Goal: Use online tool/utility: Utilize a website feature to perform a specific function

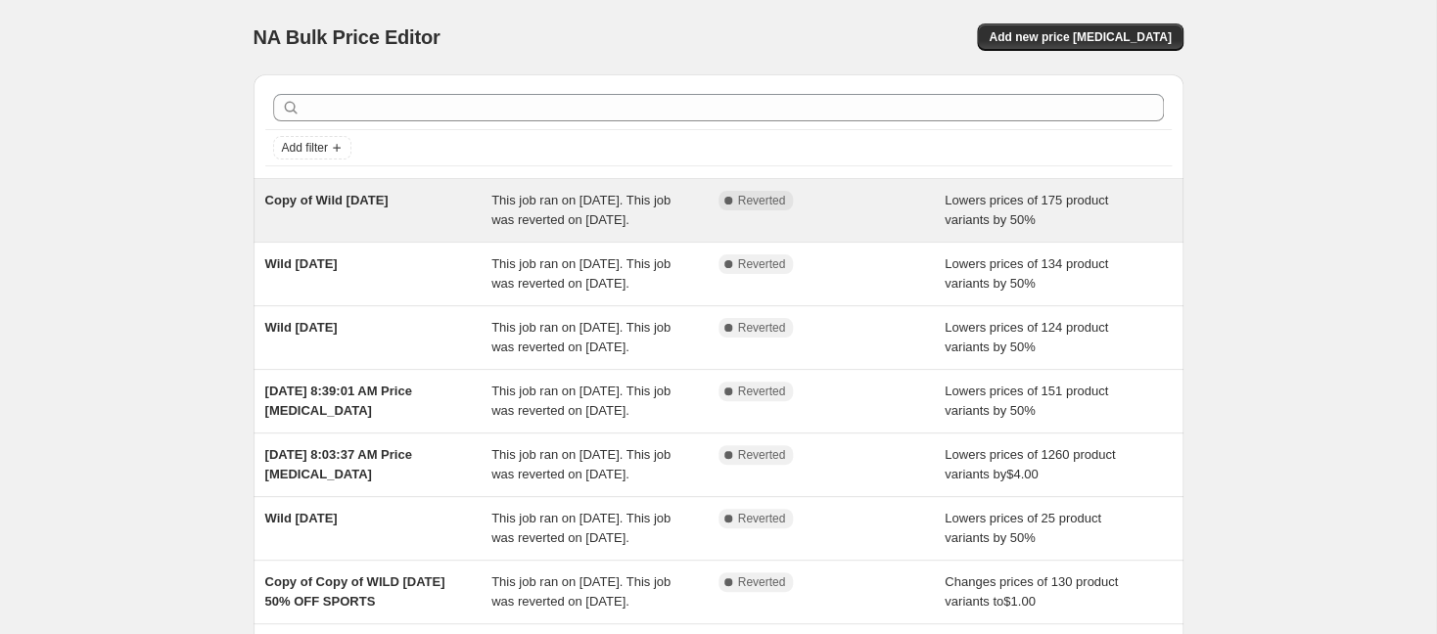
click at [923, 218] on div "Complete Reverted" at bounding box center [832, 210] width 227 height 39
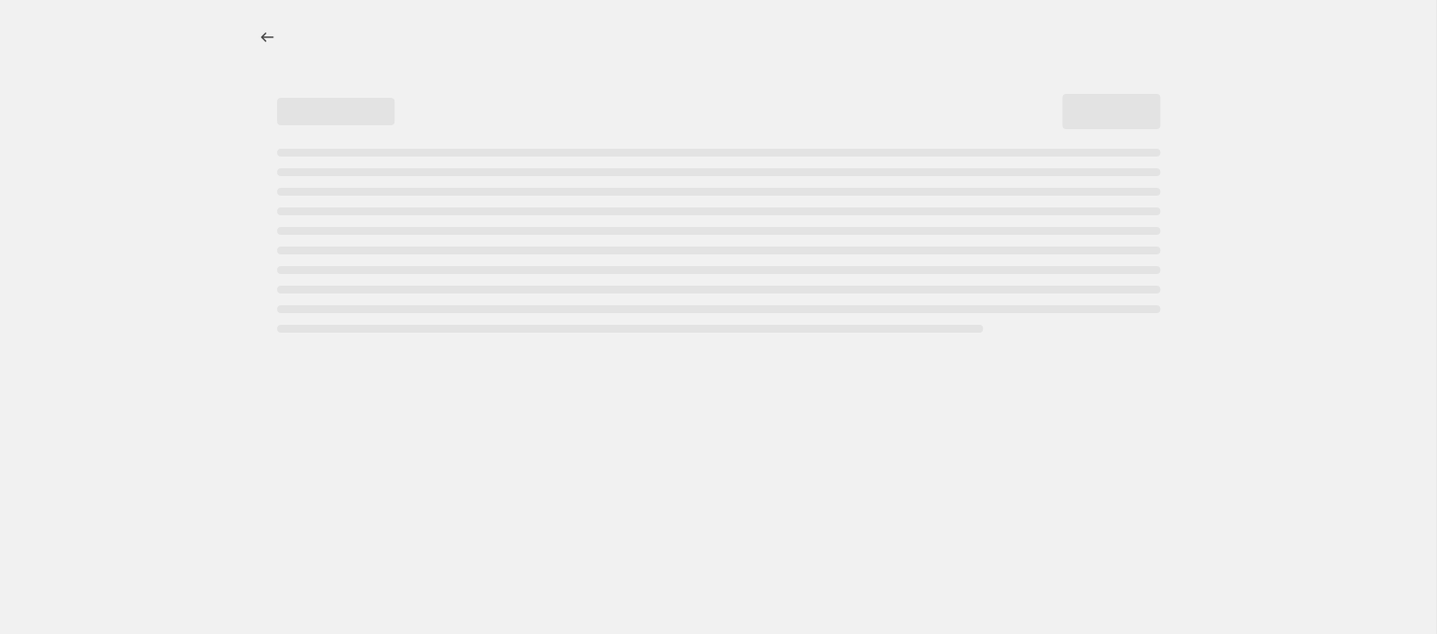
select select "percentage"
select select "collection"
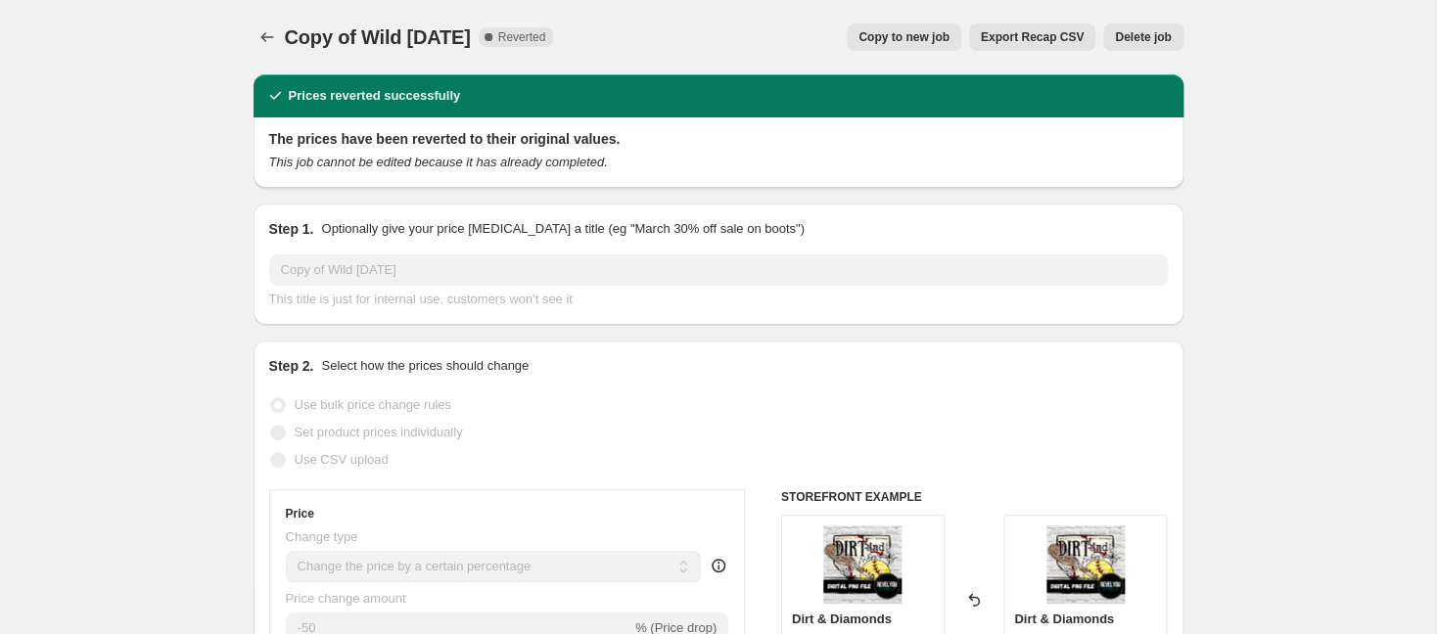
click at [914, 39] on span "Copy to new job" at bounding box center [904, 37] width 91 height 16
select select "percentage"
select select "collection"
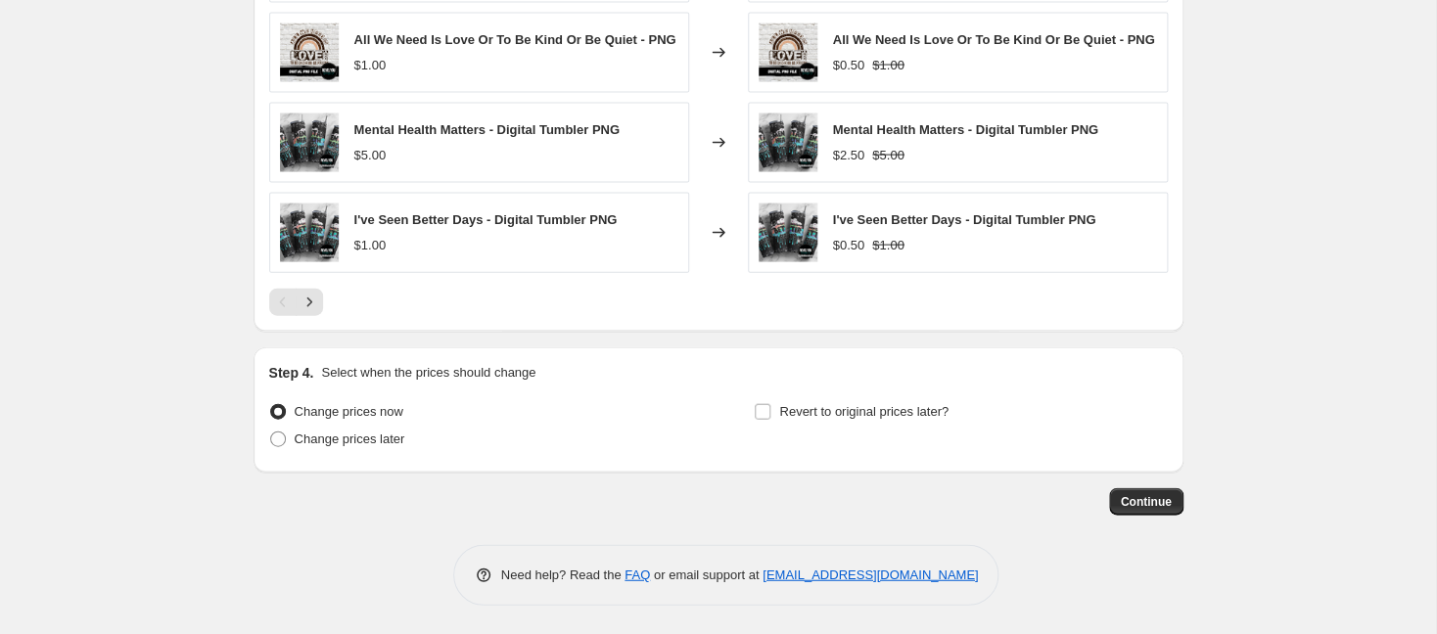
scroll to position [1549, 0]
click at [280, 434] on span at bounding box center [278, 439] width 16 height 16
click at [271, 432] on input "Change prices later" at bounding box center [270, 431] width 1 height 1
radio input "true"
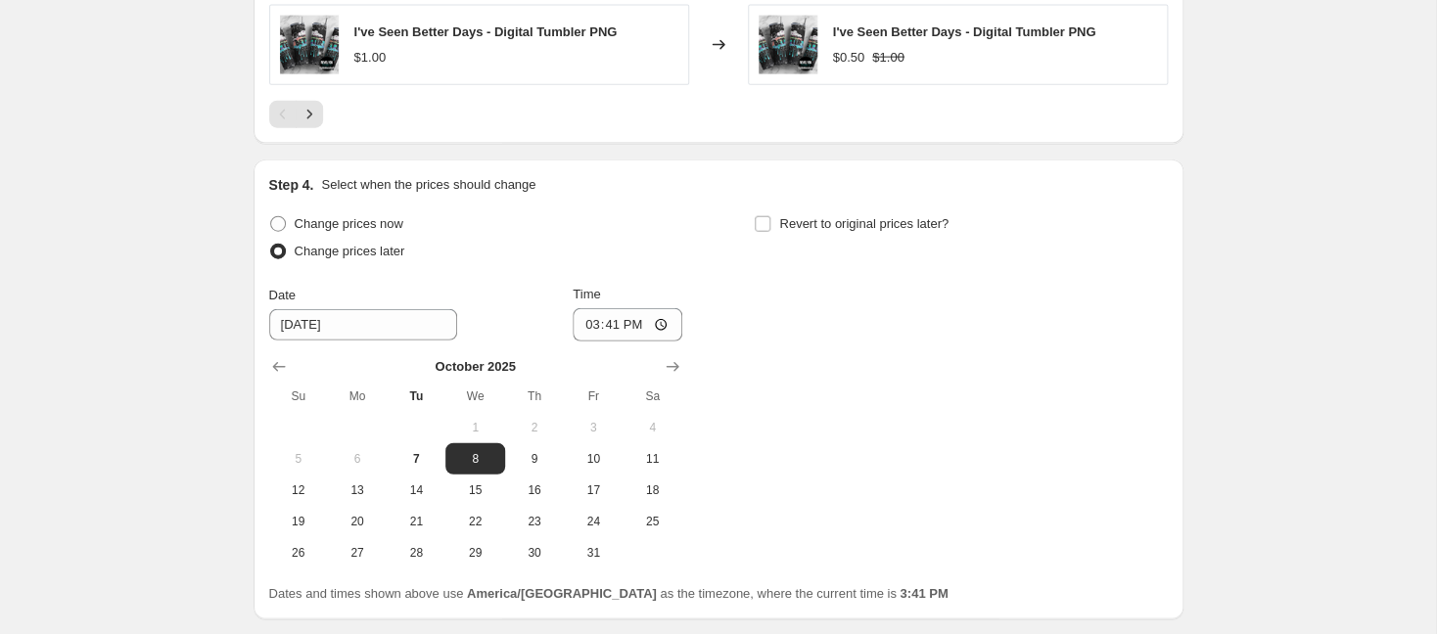
scroll to position [1857, 0]
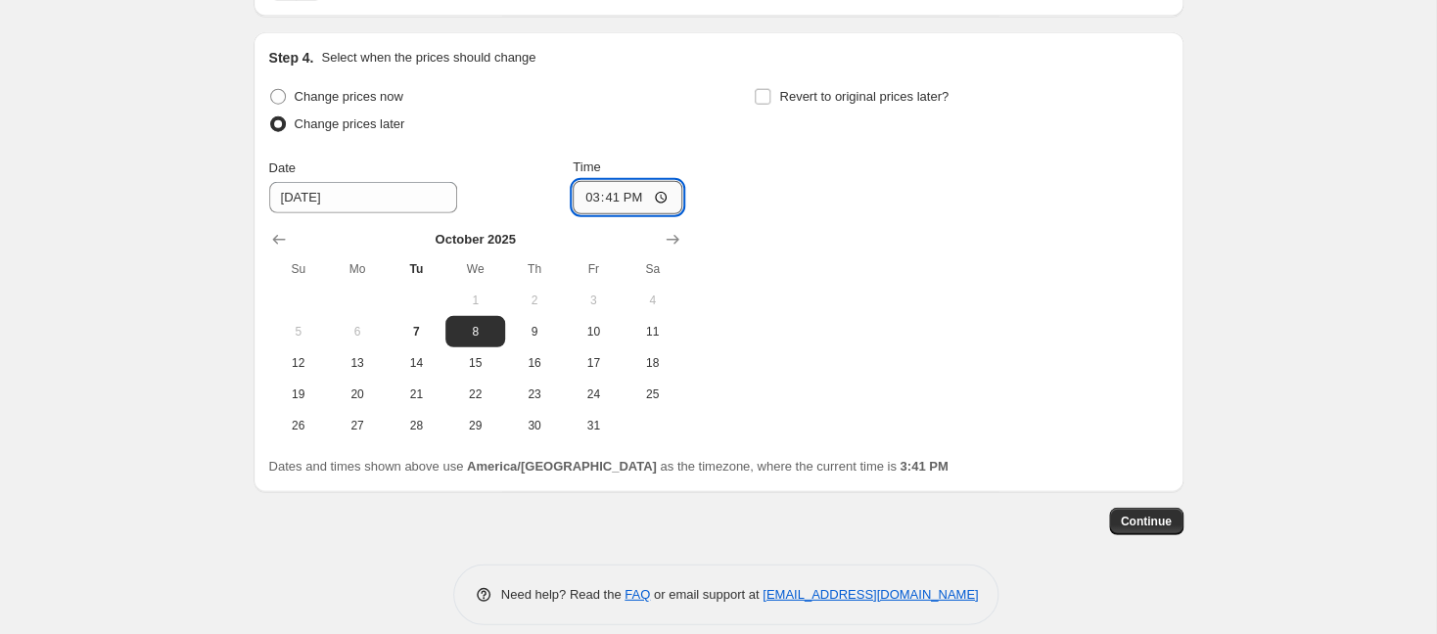
click at [612, 195] on input "15:41" at bounding box center [628, 197] width 110 height 33
type input "00:00"
click at [765, 105] on input "Revert to original prices later?" at bounding box center [763, 97] width 16 height 16
checkbox input "true"
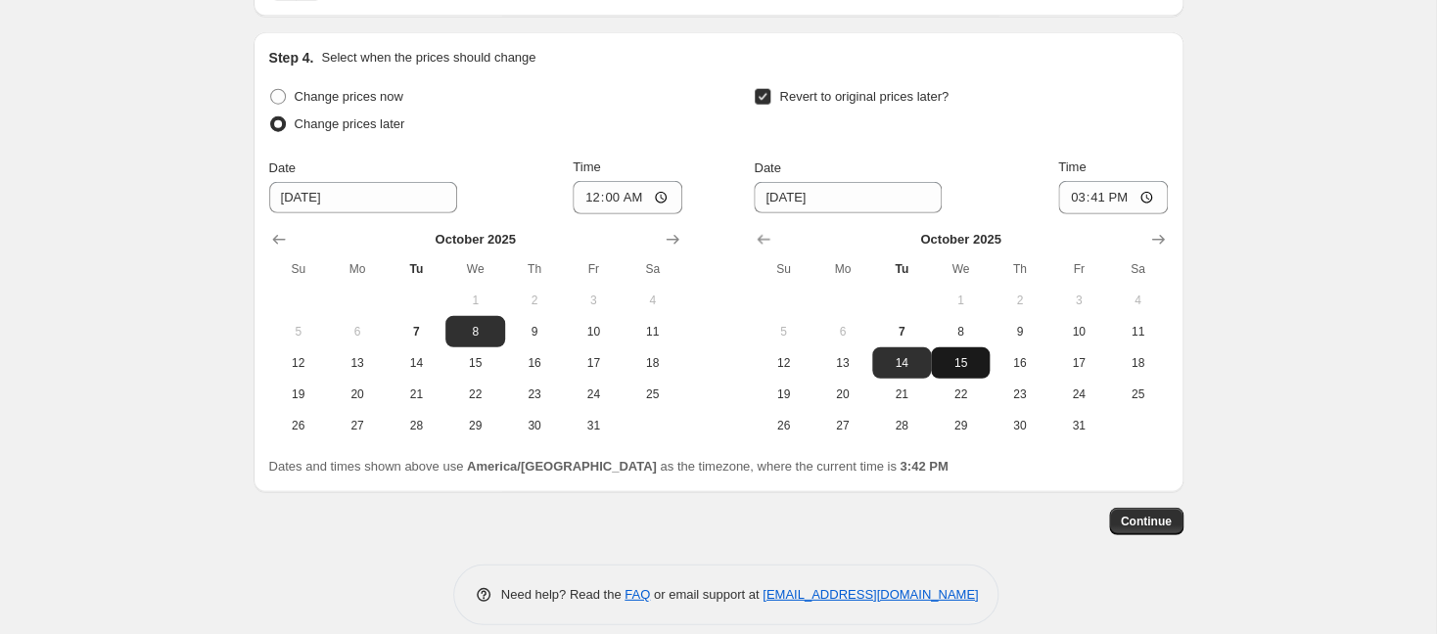
click at [975, 358] on span "15" at bounding box center [960, 363] width 43 height 16
click at [1097, 207] on input "15:41" at bounding box center [1113, 197] width 110 height 33
click at [1007, 339] on span "9" at bounding box center [1019, 332] width 43 height 16
type input "[DATE]"
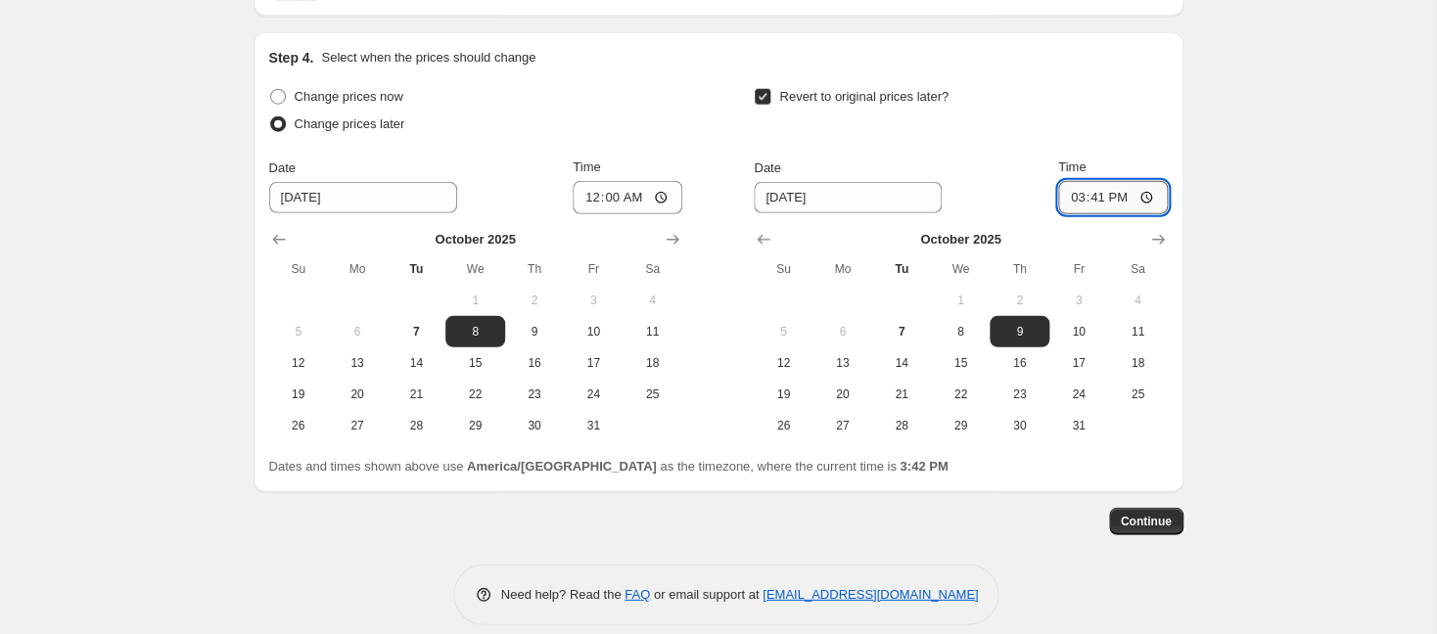
click at [1097, 209] on input "15:41" at bounding box center [1113, 197] width 110 height 33
type input "00:00"
click at [1146, 524] on span "Continue" at bounding box center [1146, 522] width 51 height 16
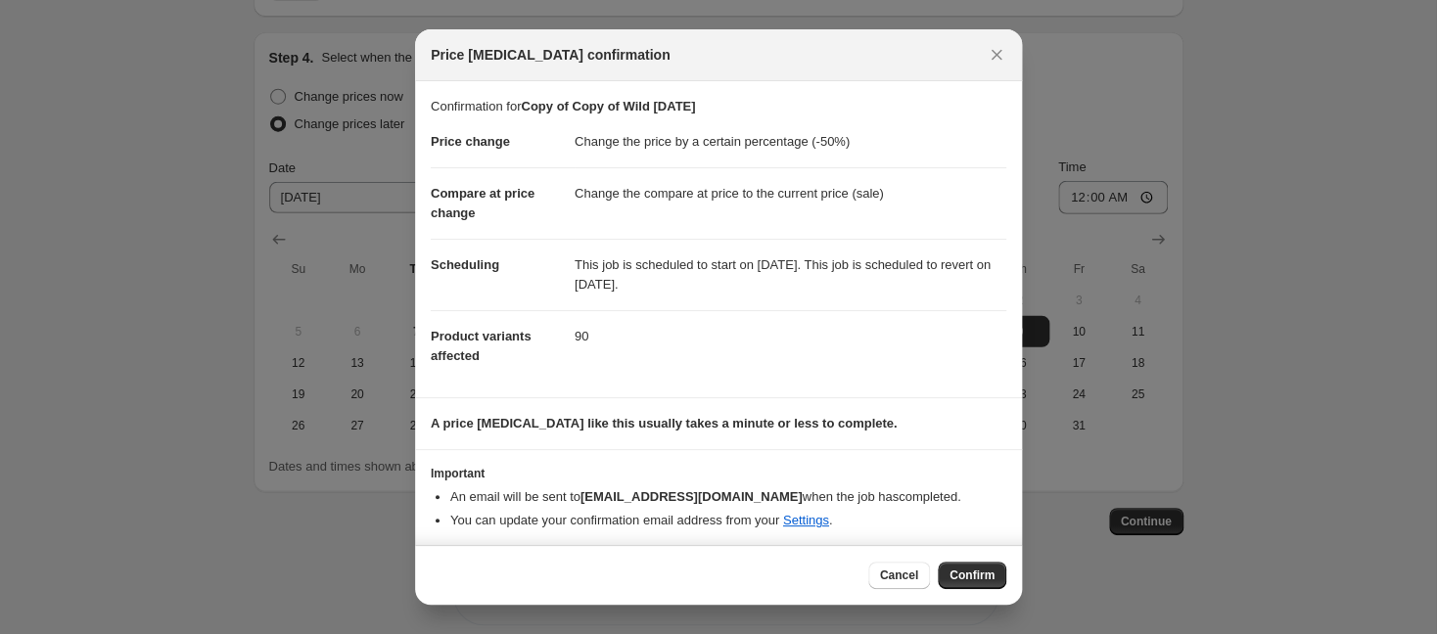
scroll to position [7, 0]
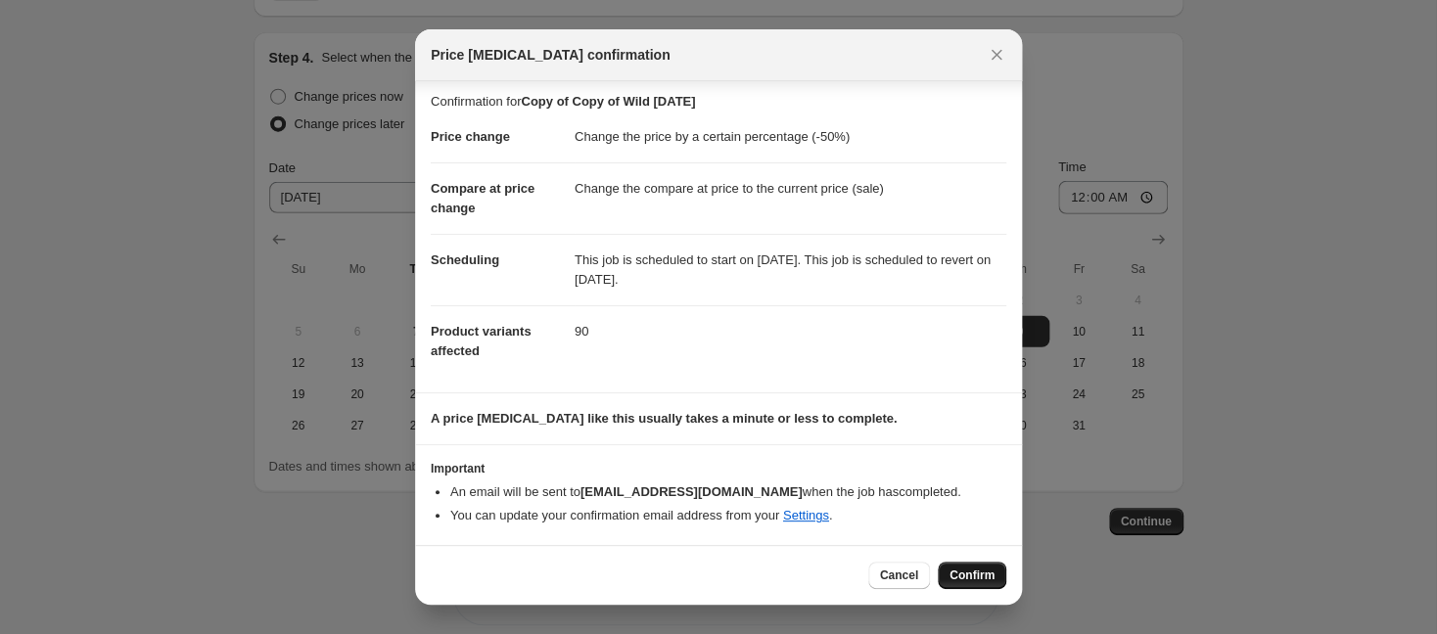
click at [974, 568] on button "Confirm" at bounding box center [972, 575] width 69 height 27
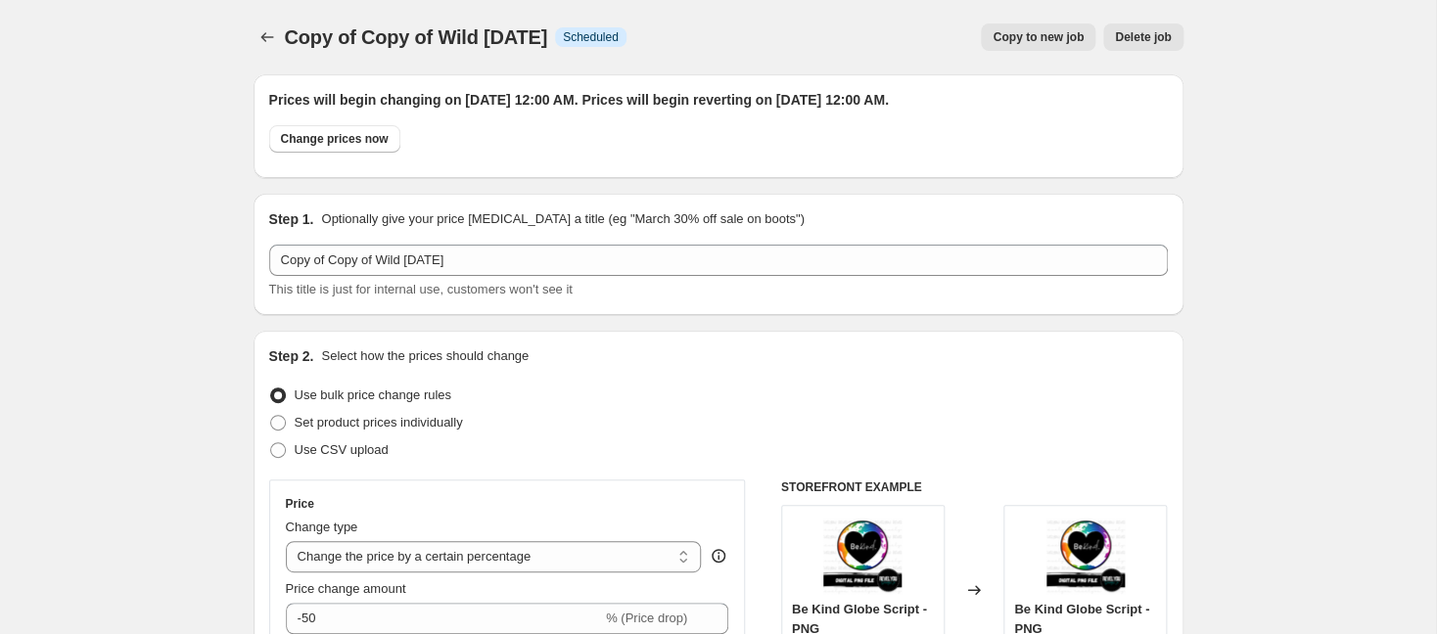
scroll to position [1857, 0]
